Goal: Information Seeking & Learning: Learn about a topic

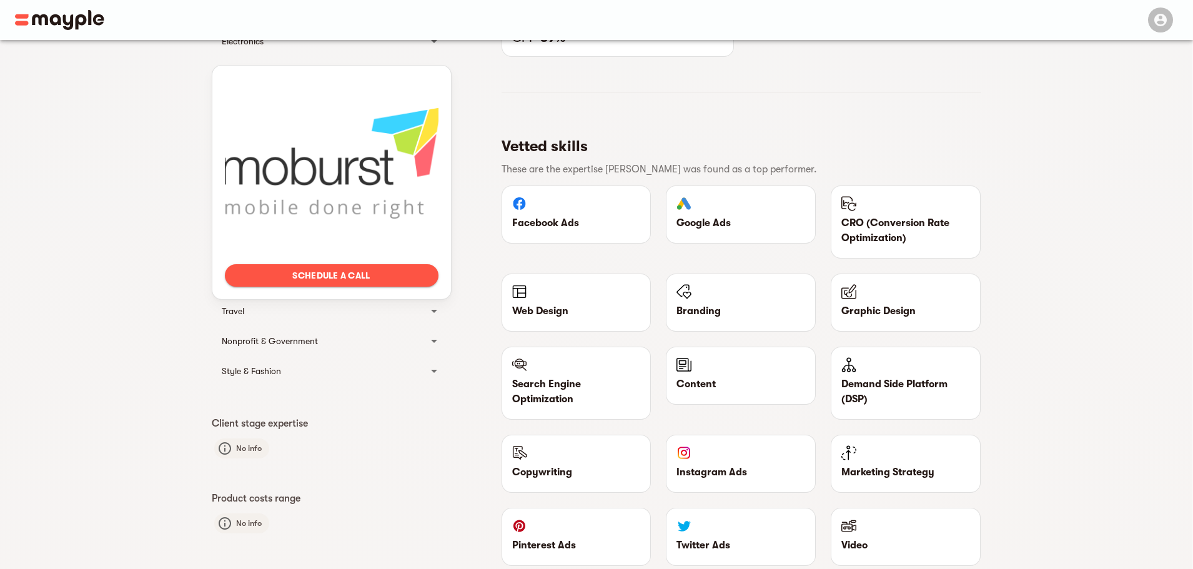
scroll to position [500, 0]
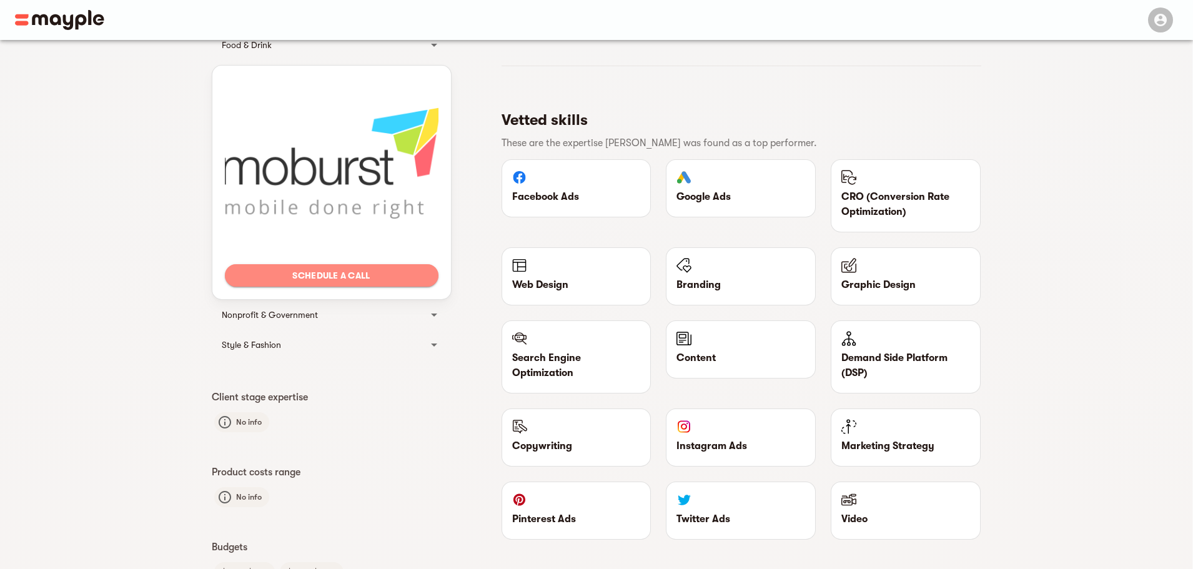
click at [359, 275] on span "Schedule a call" at bounding box center [332, 275] width 194 height 15
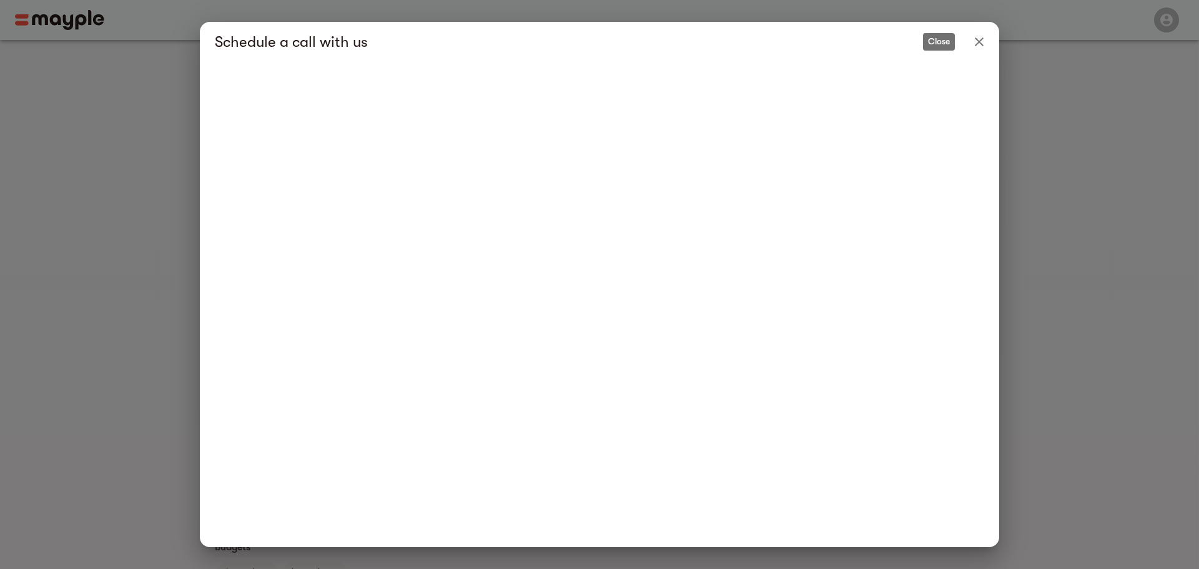
click at [977, 38] on icon "Close" at bounding box center [979, 41] width 15 height 15
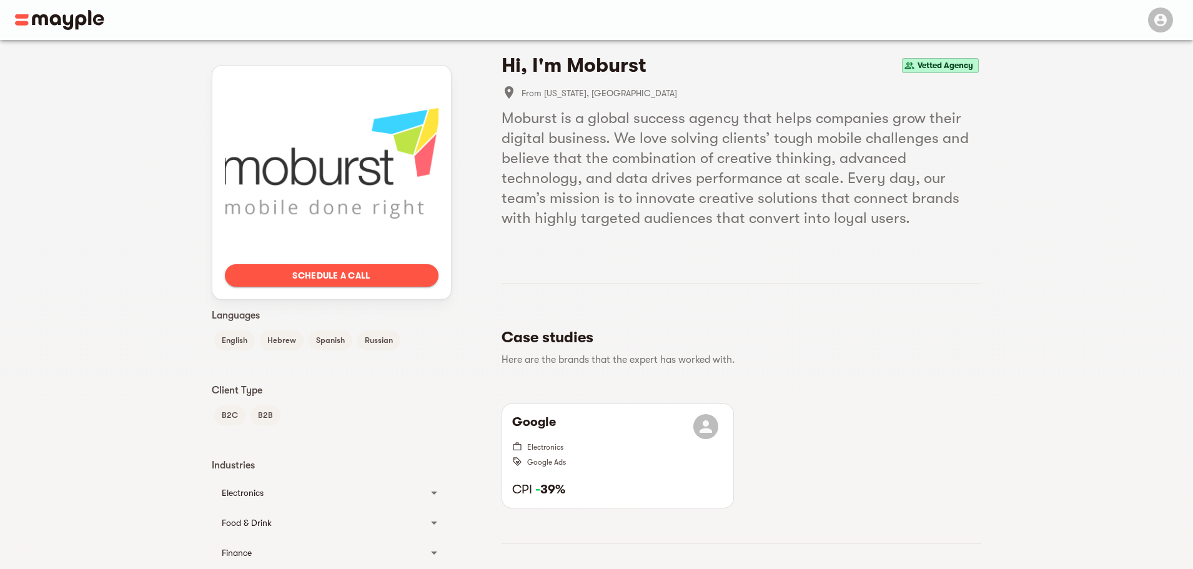
scroll to position [0, 0]
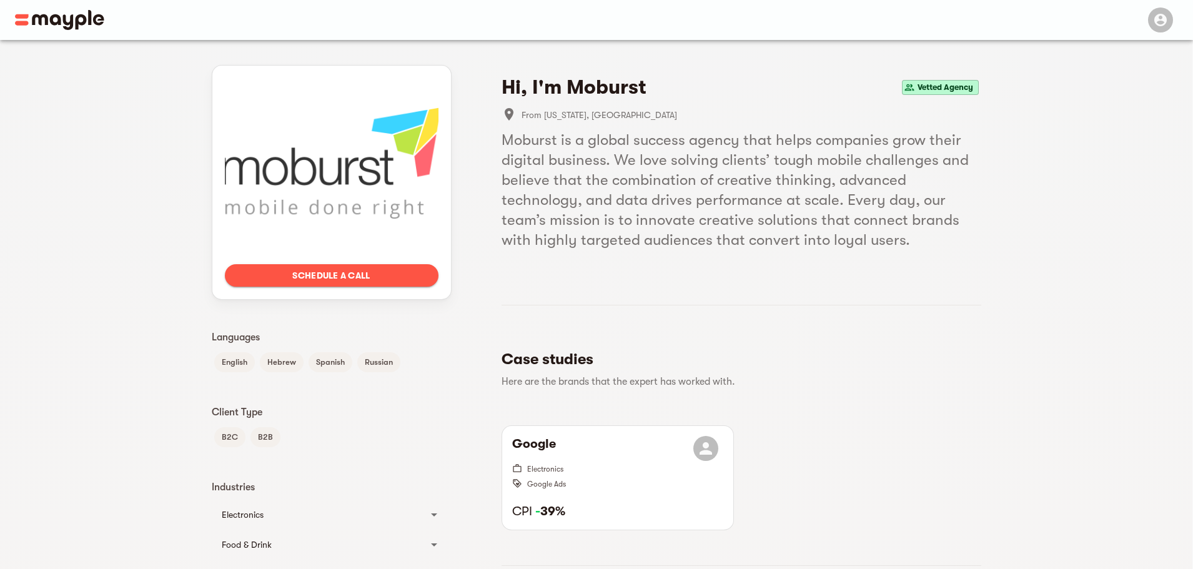
click at [608, 79] on h4 "Hi, I'm Moburst" at bounding box center [573, 87] width 145 height 25
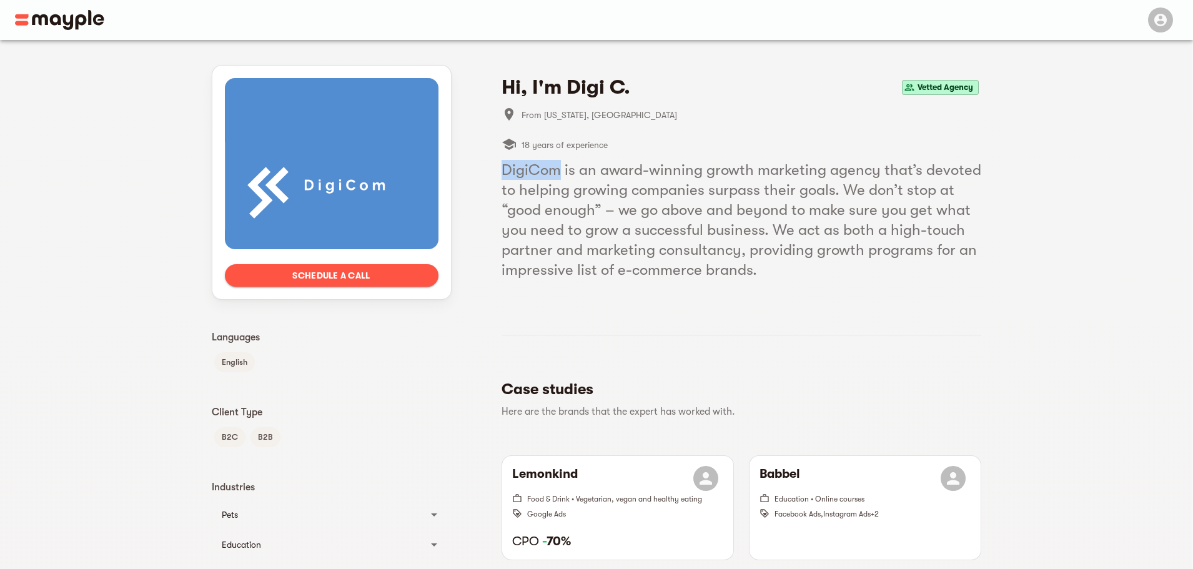
drag, startPoint x: 504, startPoint y: 170, endPoint x: 558, endPoint y: 172, distance: 54.4
click at [558, 172] on h5 "DigiCom is an award-winning growth marketing agency that’s devoted to helping g…" at bounding box center [741, 220] width 480 height 120
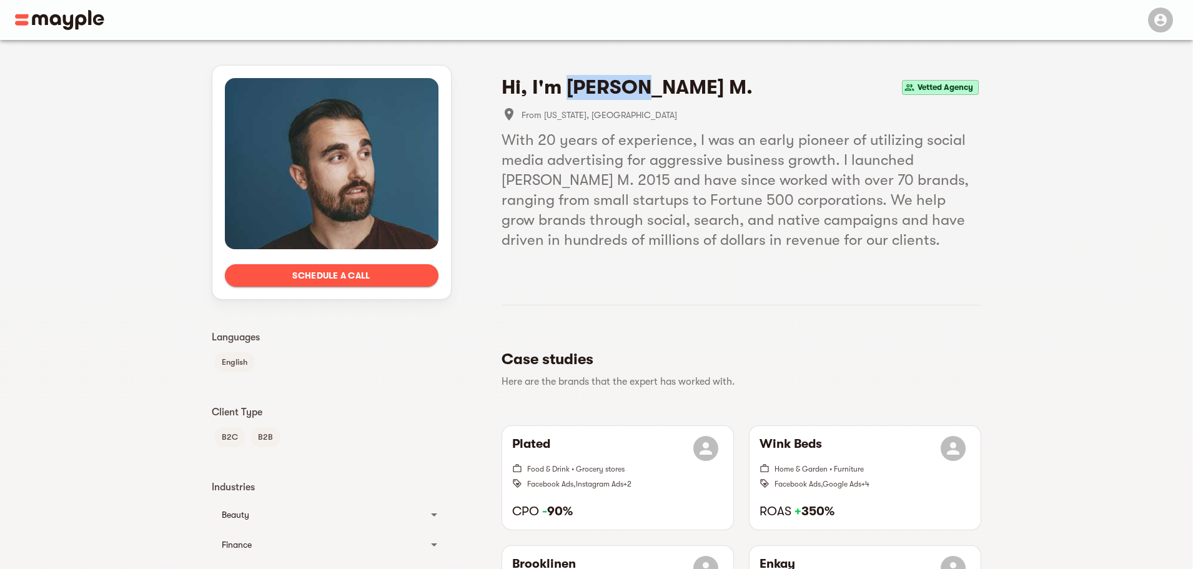
drag, startPoint x: 568, startPoint y: 82, endPoint x: 638, endPoint y: 86, distance: 70.0
click at [638, 86] on h4 "Hi, I'm [PERSON_NAME] M." at bounding box center [626, 87] width 251 height 25
